Goal: Information Seeking & Learning: Learn about a topic

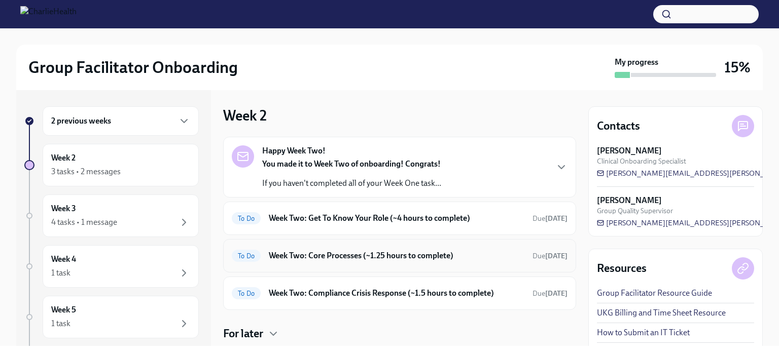
click at [357, 251] on h6 "Week Two: Core Processes (~1.25 hours to complete)" at bounding box center [396, 255] width 255 height 11
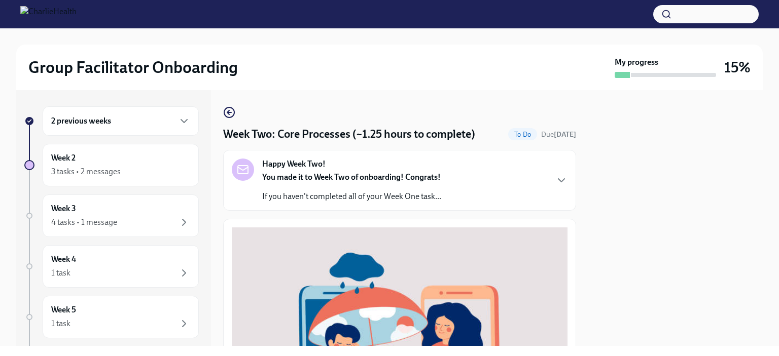
click at [400, 193] on p "If you haven't completed all of your Week One task..." at bounding box center [351, 196] width 179 height 11
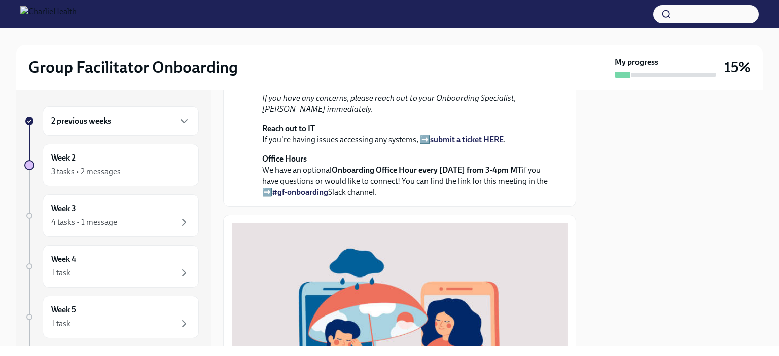
scroll to position [237, 0]
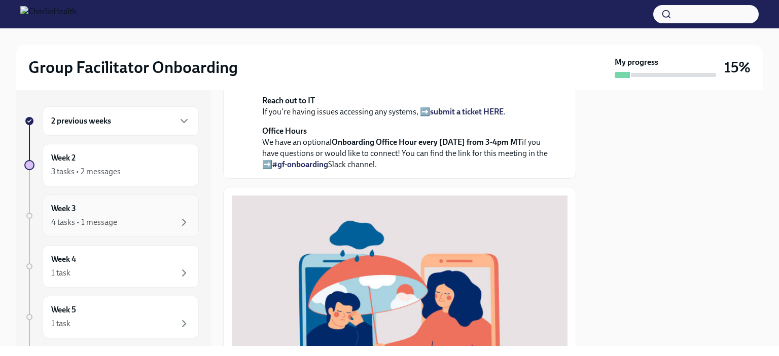
click at [135, 209] on div "Week 3 4 tasks • 1 message" at bounding box center [120, 215] width 139 height 25
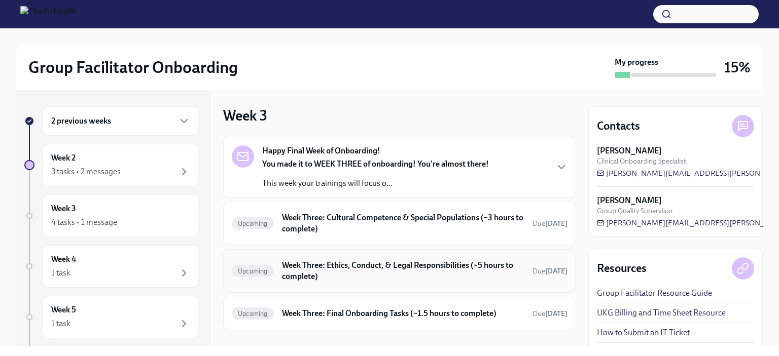
click at [355, 281] on h6 "Week Three: Ethics, Conduct, & Legal Responsibilities (~5 hours to complete)" at bounding box center [403, 271] width 242 height 22
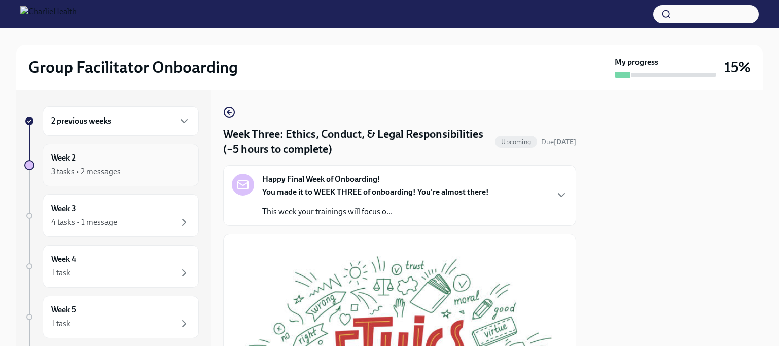
click at [107, 160] on div "Week 2 3 tasks • 2 messages" at bounding box center [120, 165] width 139 height 25
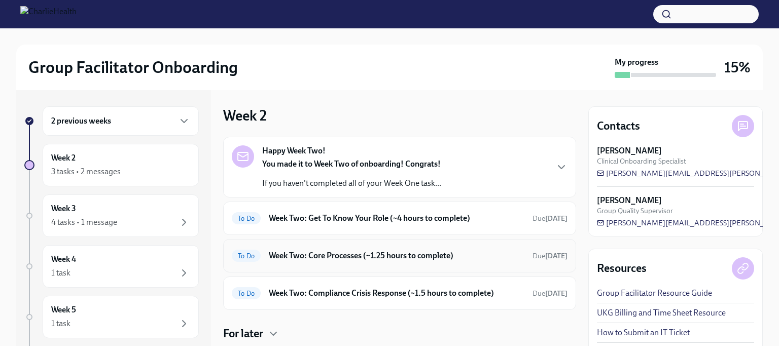
click at [377, 255] on h6 "Week Two: Core Processes (~1.25 hours to complete)" at bounding box center [396, 255] width 255 height 11
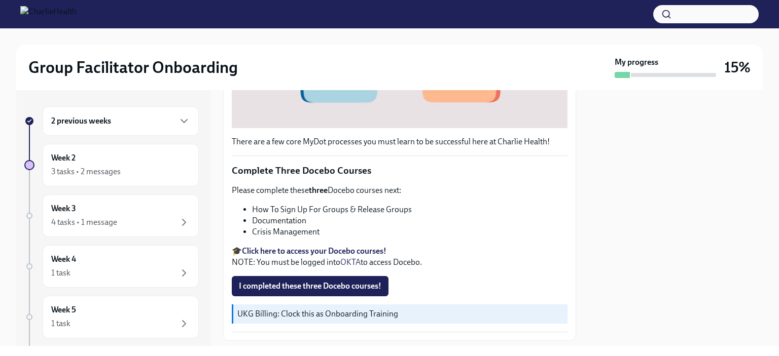
scroll to position [377, 0]
